Goal: Task Accomplishment & Management: Manage account settings

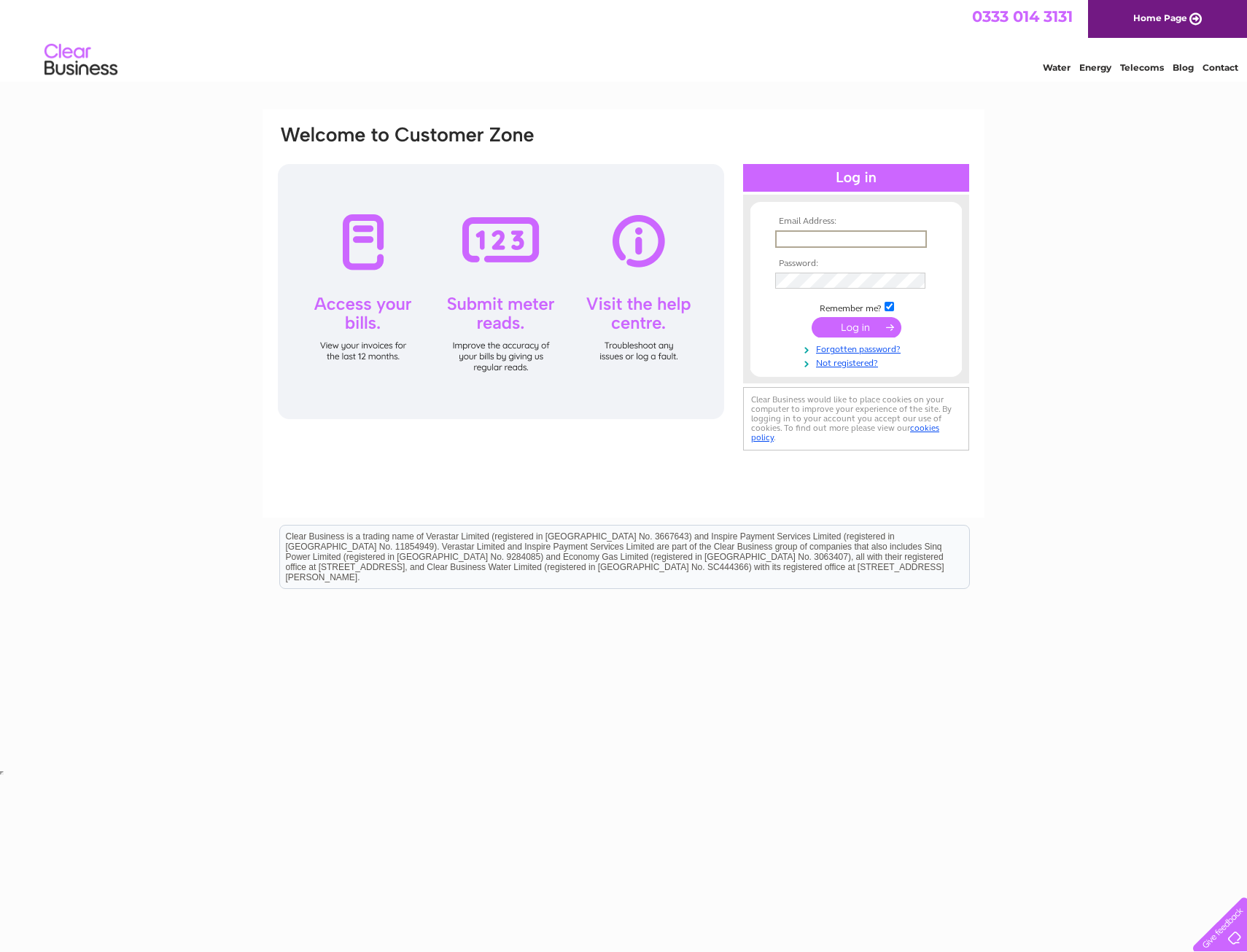
click at [838, 237] on input "text" at bounding box center [851, 239] width 151 height 18
click at [837, 237] on input "shea" at bounding box center [851, 239] width 151 height 18
type input "shelagh.marchbankbakers@googlemail.com"
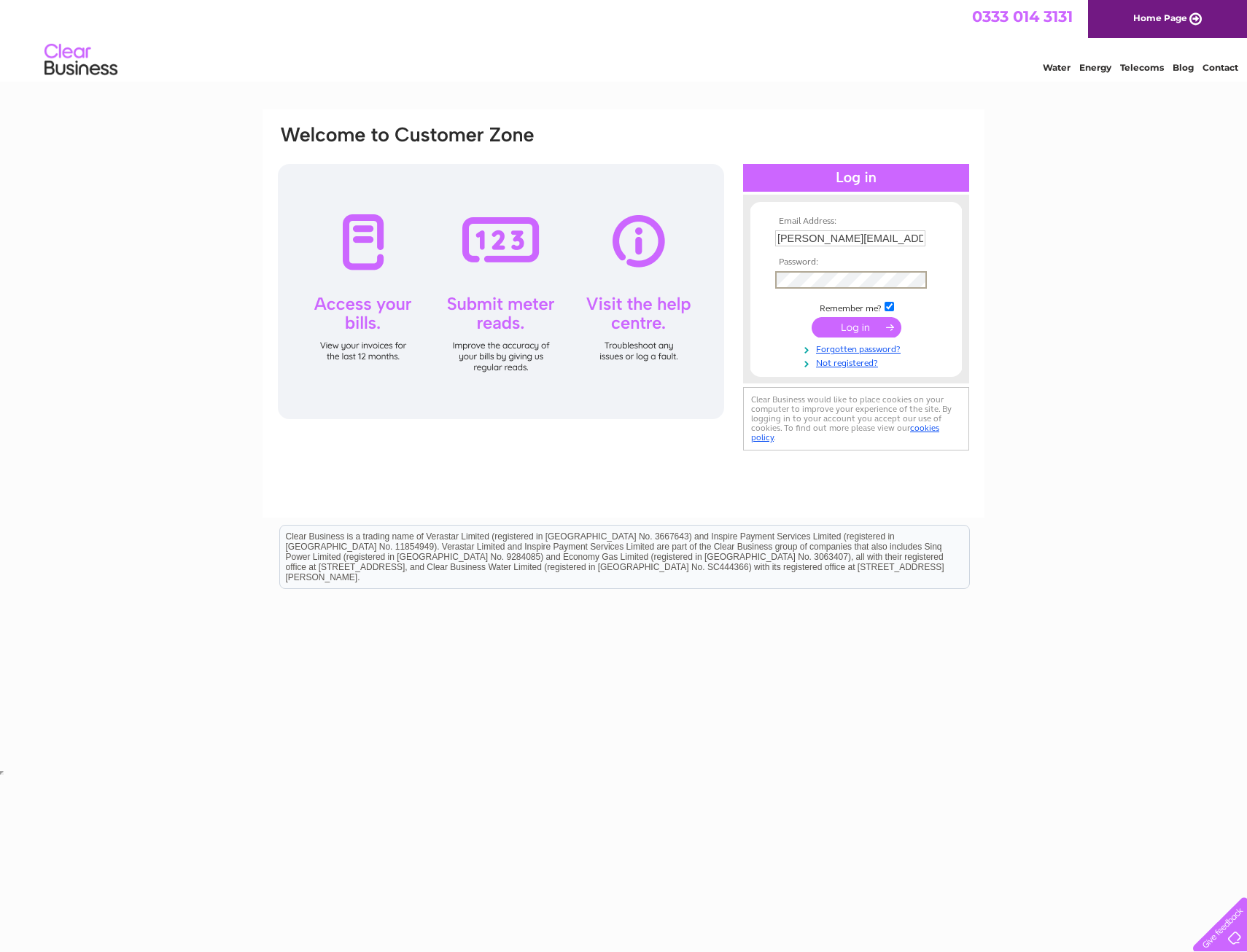
click at [811, 317] on input "submit" at bounding box center [856, 327] width 90 height 21
click at [858, 325] on input "submit" at bounding box center [856, 327] width 90 height 21
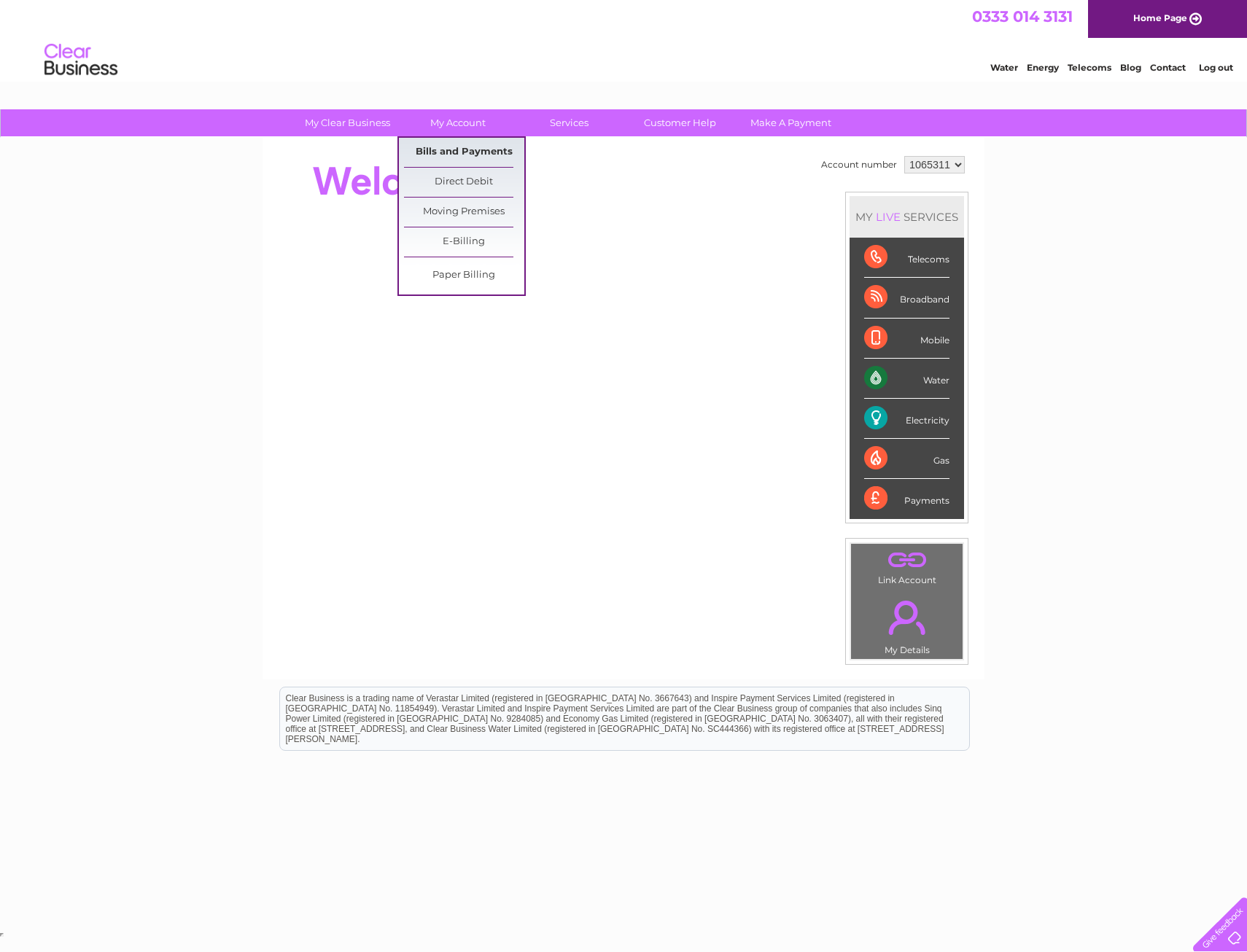
click at [474, 153] on link "Bills and Payments" at bounding box center [464, 152] width 120 height 29
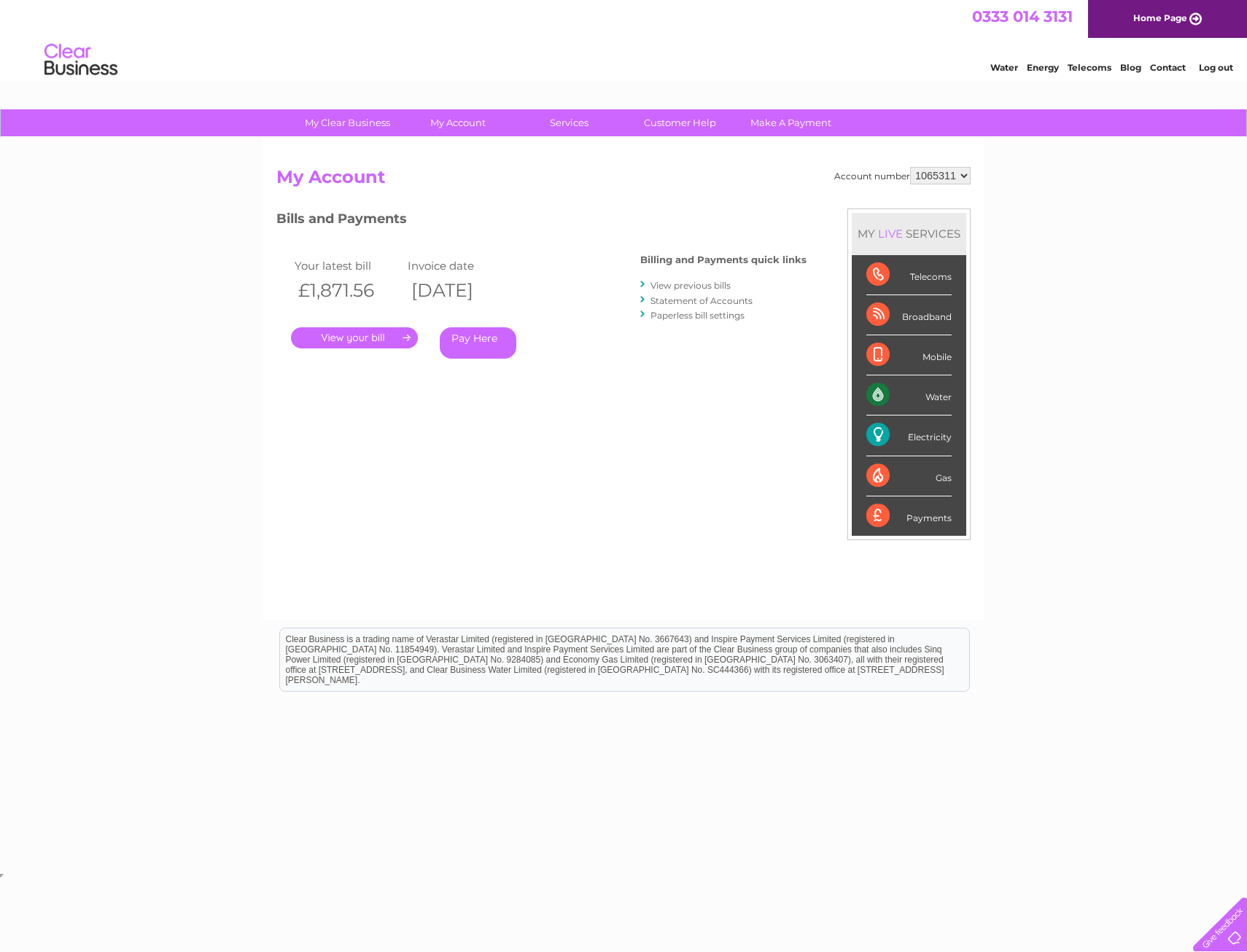
click at [387, 345] on link "." at bounding box center [354, 338] width 127 height 21
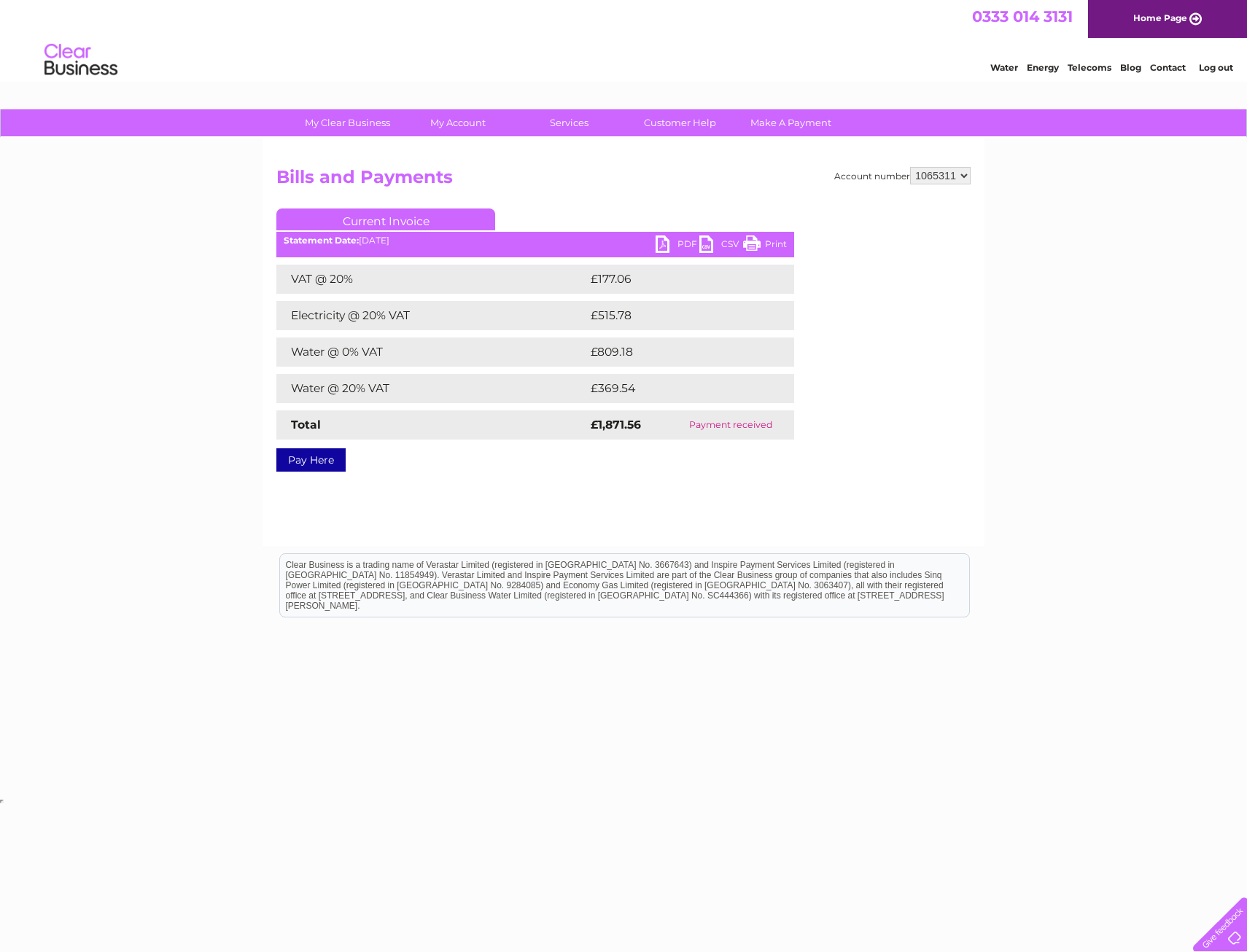
drag, startPoint x: 765, startPoint y: 240, endPoint x: 113, endPoint y: 917, distance: 939.9
click at [765, 240] on link "Print" at bounding box center [764, 247] width 43 height 21
click at [933, 171] on select "1065311 1069438" at bounding box center [940, 175] width 61 height 18
select select "1069438"
click at [910, 167] on select "1065311 1069438" at bounding box center [940, 175] width 61 height 18
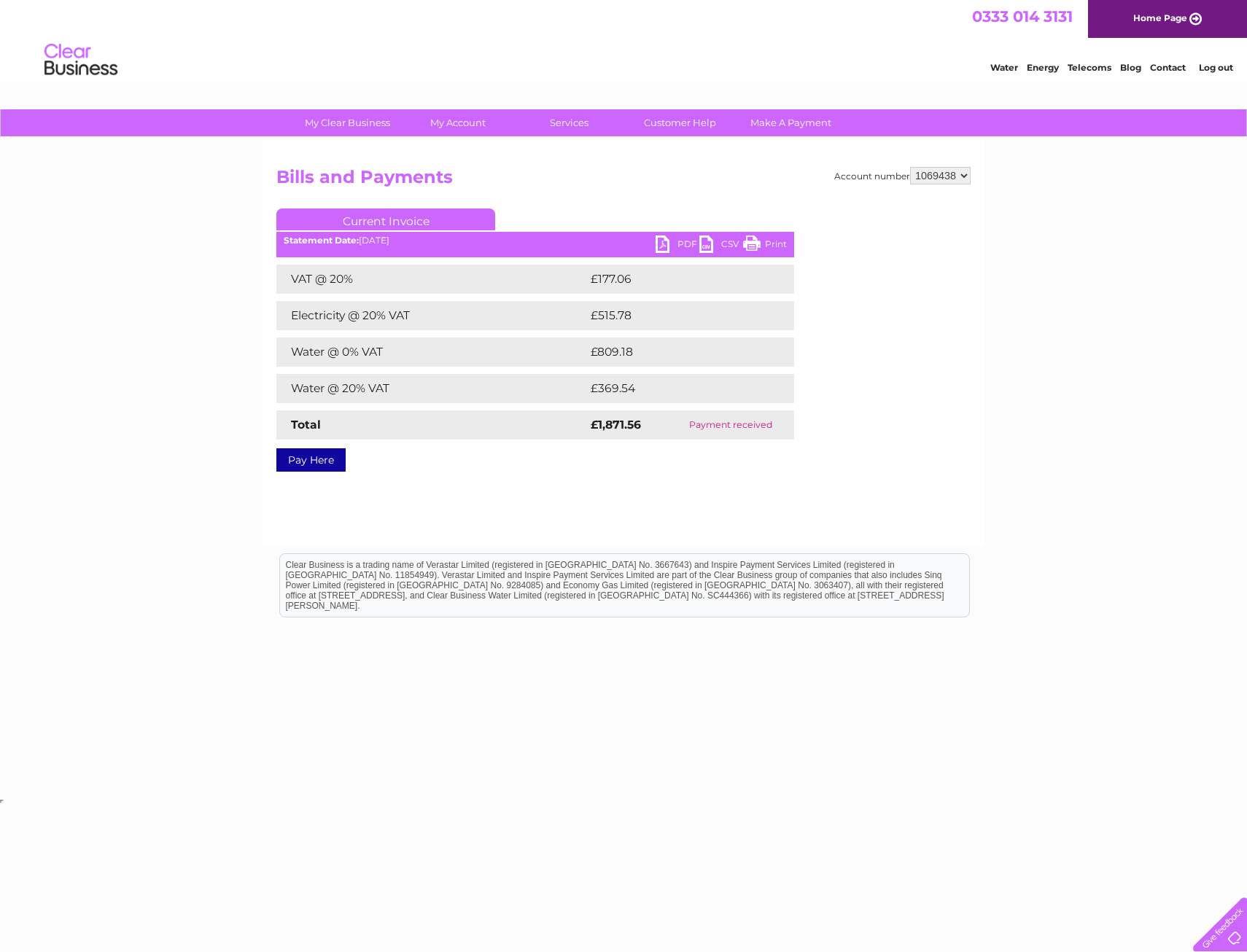
click at [946, 174] on select "1065311 1069438" at bounding box center [940, 175] width 61 height 18
click at [910, 167] on select "1065311 1069438" at bounding box center [940, 175] width 61 height 18
click at [774, 256] on link "Print" at bounding box center [764, 247] width 43 height 21
